Goal: Complete application form

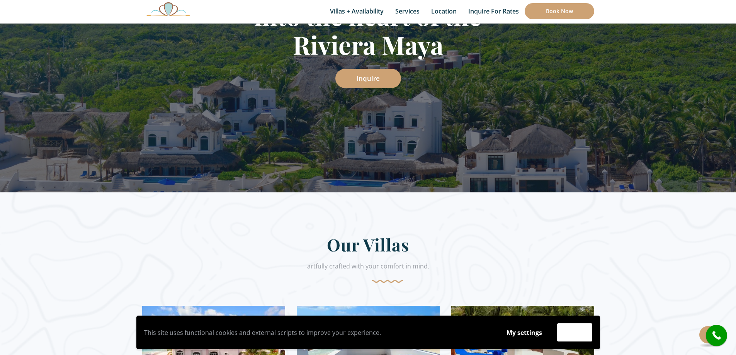
scroll to position [309, 0]
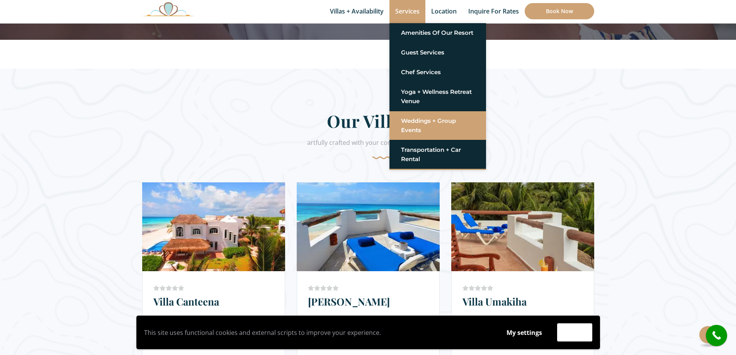
click at [416, 125] on link "Weddings + Group Events" at bounding box center [437, 125] width 73 height 23
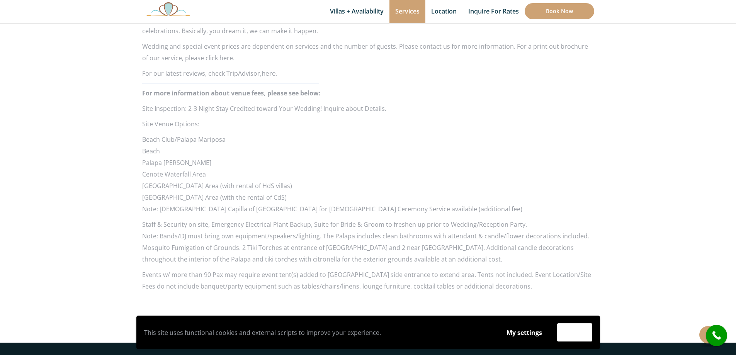
scroll to position [729, 0]
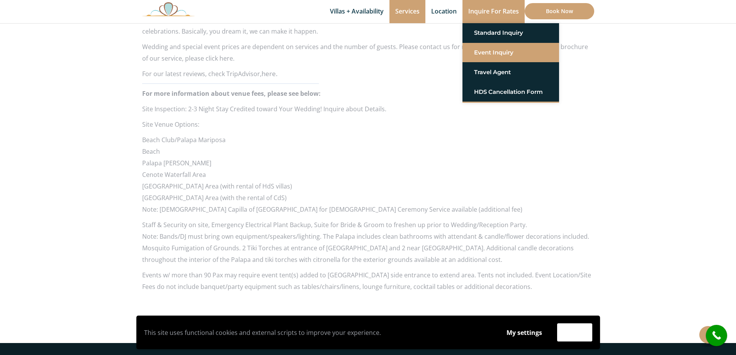
click at [509, 48] on link "Event Inquiry" at bounding box center [510, 53] width 73 height 14
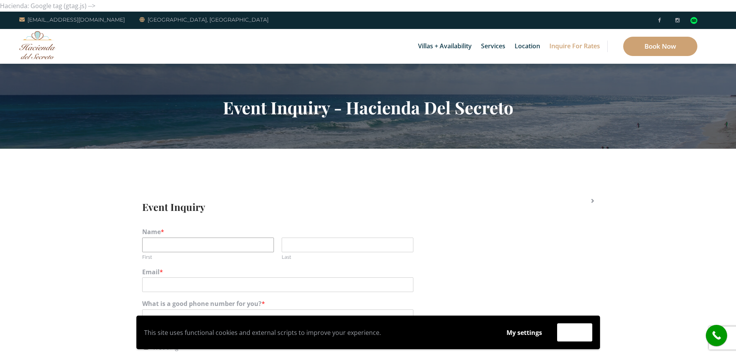
drag, startPoint x: 205, startPoint y: 239, endPoint x: 203, endPoint y: 243, distance: 4.8
click at [205, 239] on input "First" at bounding box center [208, 245] width 132 height 15
type input "Elaine"
type input "Hager"
click at [183, 287] on input "Email *" at bounding box center [277, 285] width 271 height 15
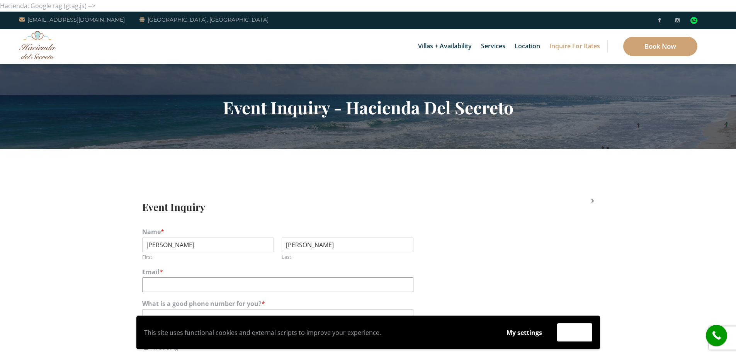
type input "elainemhager@gmail.com"
type input "9197104840"
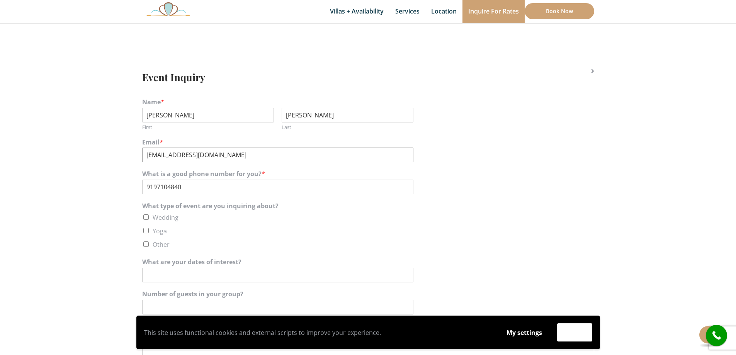
scroll to position [155, 0]
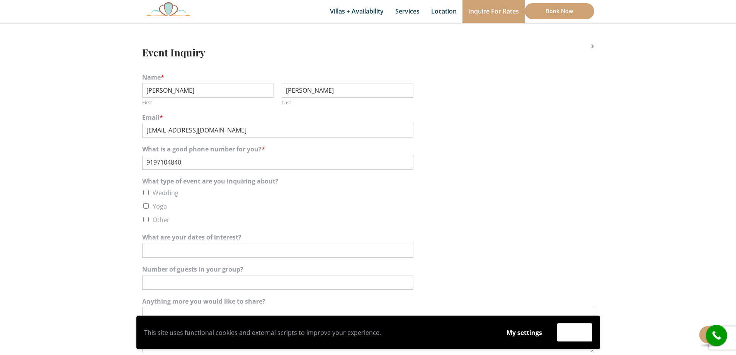
click at [145, 192] on input "Wedding" at bounding box center [145, 192] width 5 height 5
checkbox input "true"
click at [203, 257] on input "What are your dates of interest?" at bounding box center [277, 250] width 271 height 15
type input "Spring 2027"
click at [218, 279] on input "Number of guests in your group?" at bounding box center [277, 282] width 271 height 15
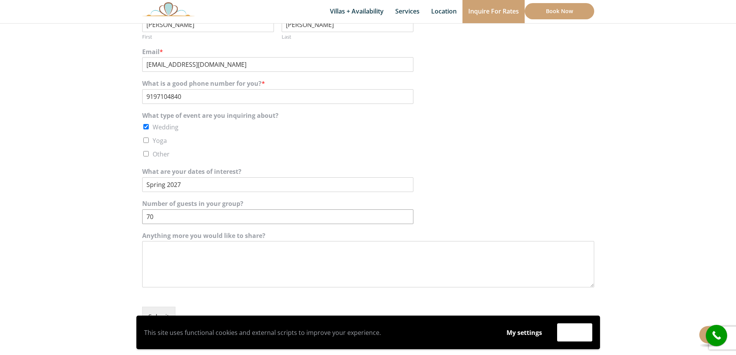
scroll to position [232, 0]
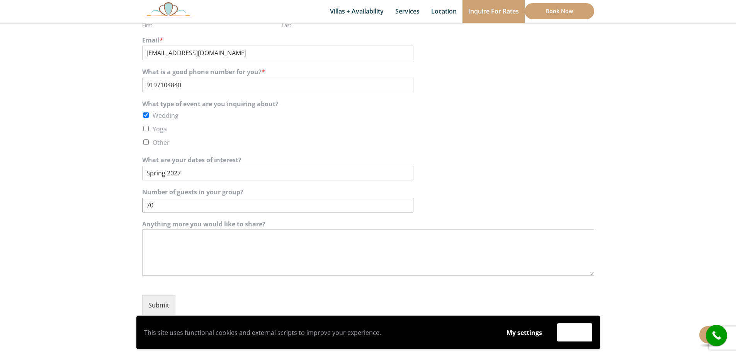
type input "70"
click at [232, 254] on textarea "Anything more you would like to share?" at bounding box center [368, 253] width 452 height 46
type textarea "Hi! looking for wedding availability and pricing for a spring 2027 wedding"
click at [165, 306] on button "Submit" at bounding box center [158, 305] width 33 height 20
